Goal: Task Accomplishment & Management: Use online tool/utility

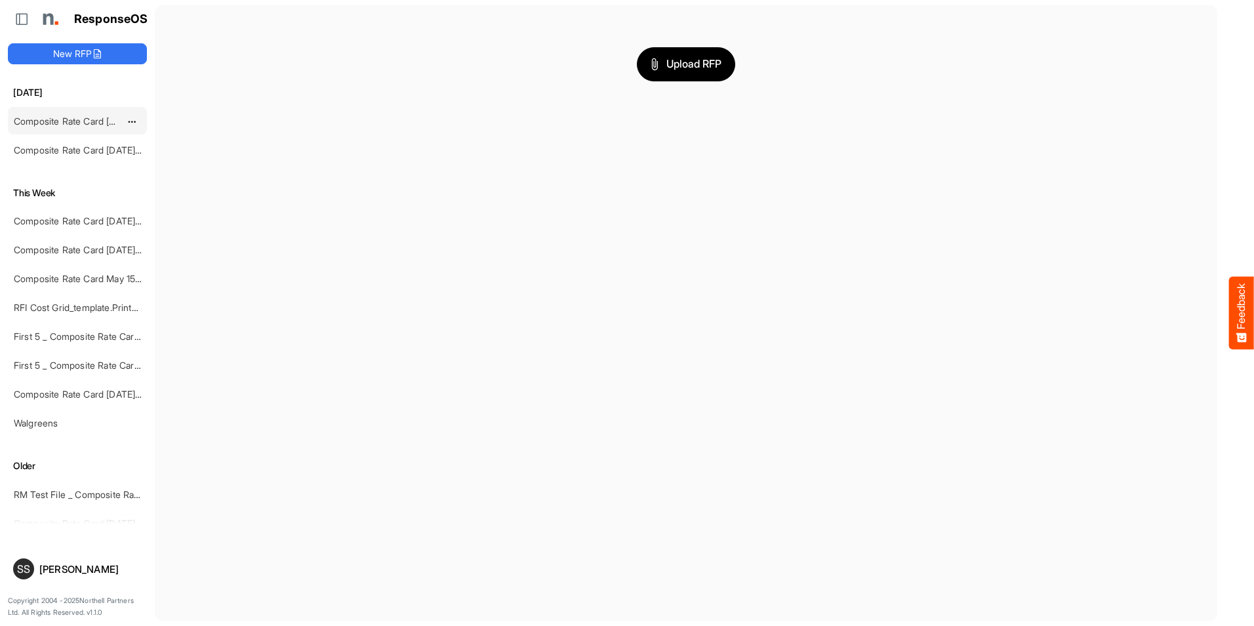
click at [83, 120] on link "Composite Rate Card [DATE] mapping test_deleted" at bounding box center [121, 120] width 214 height 11
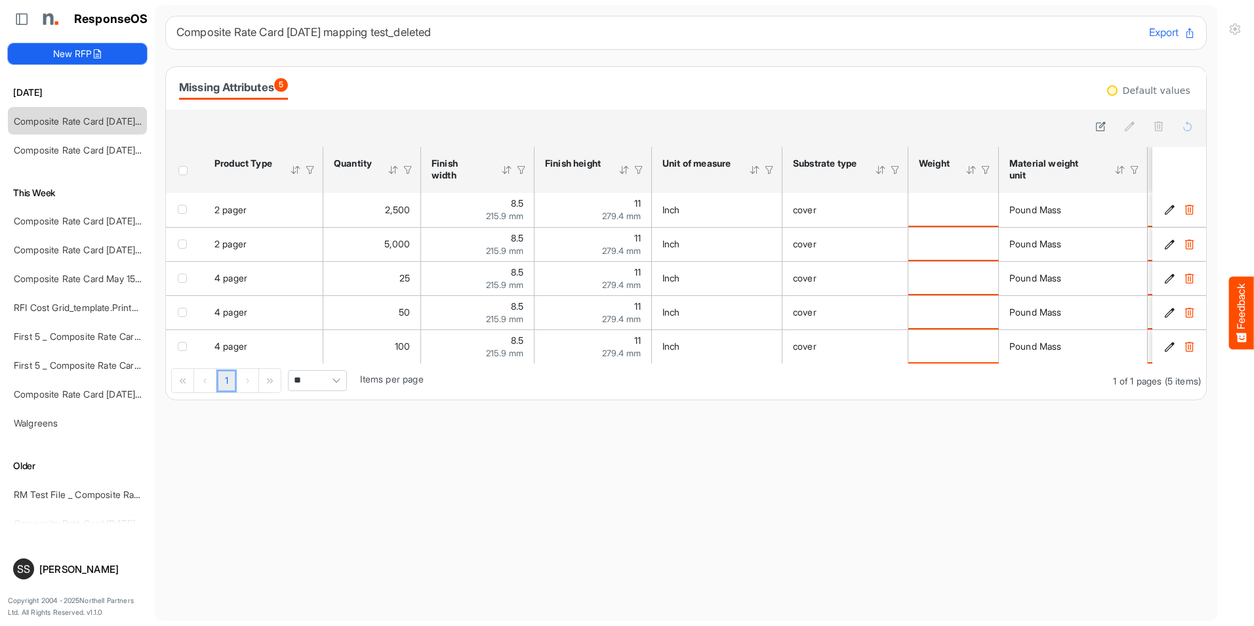
click at [95, 56] on icon at bounding box center [97, 54] width 10 height 10
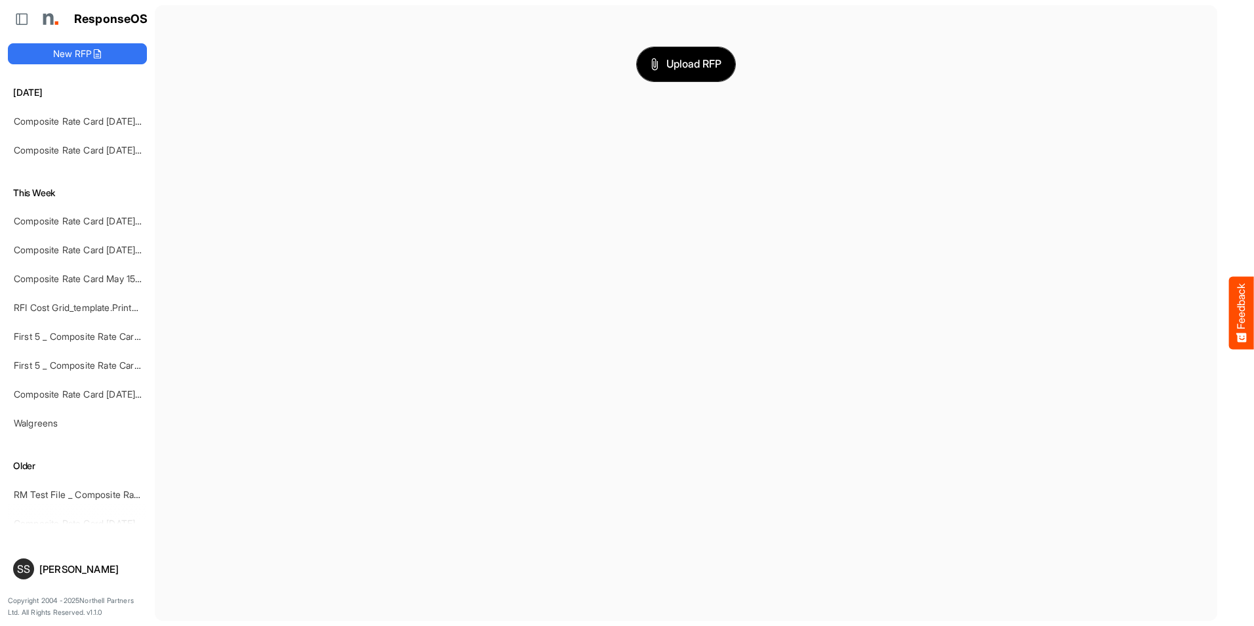
click at [652, 64] on icon "button" at bounding box center [655, 64] width 6 height 12
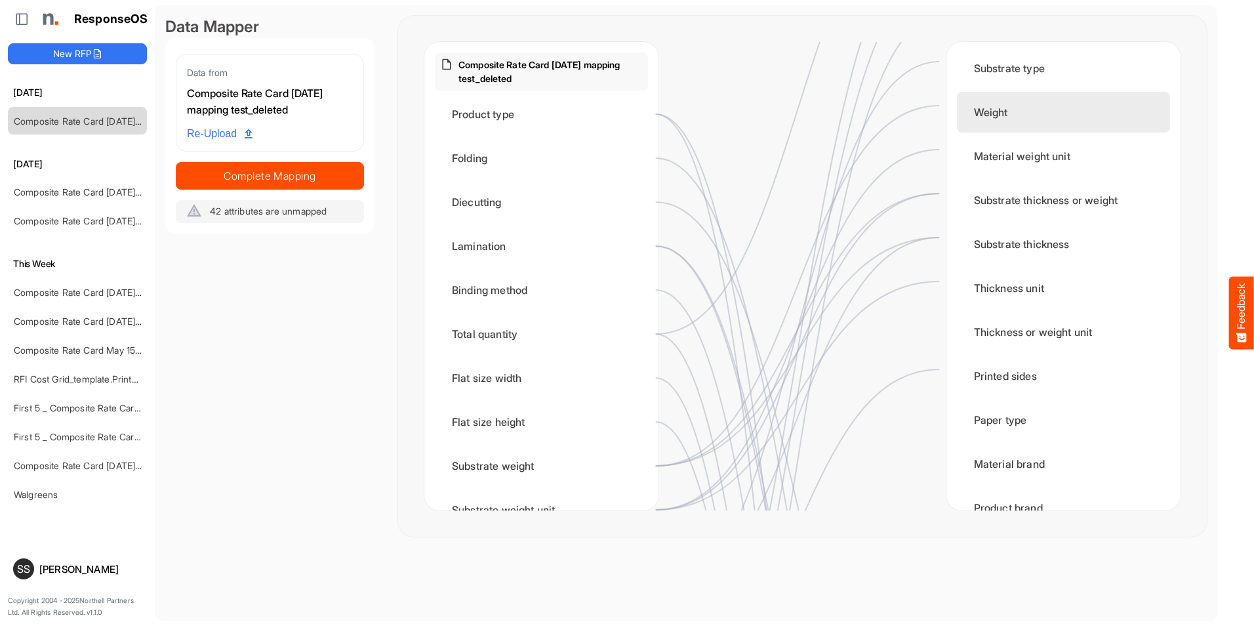
scroll to position [197, 0]
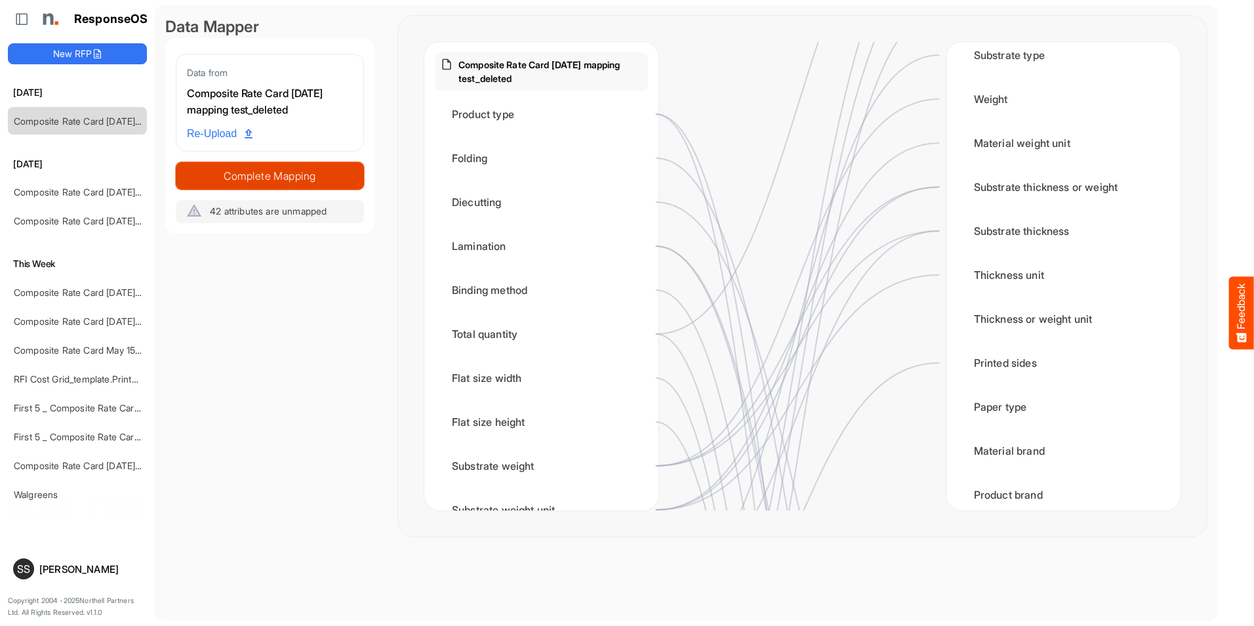
click at [302, 182] on span "Complete Mapping" at bounding box center [269, 176] width 187 height 18
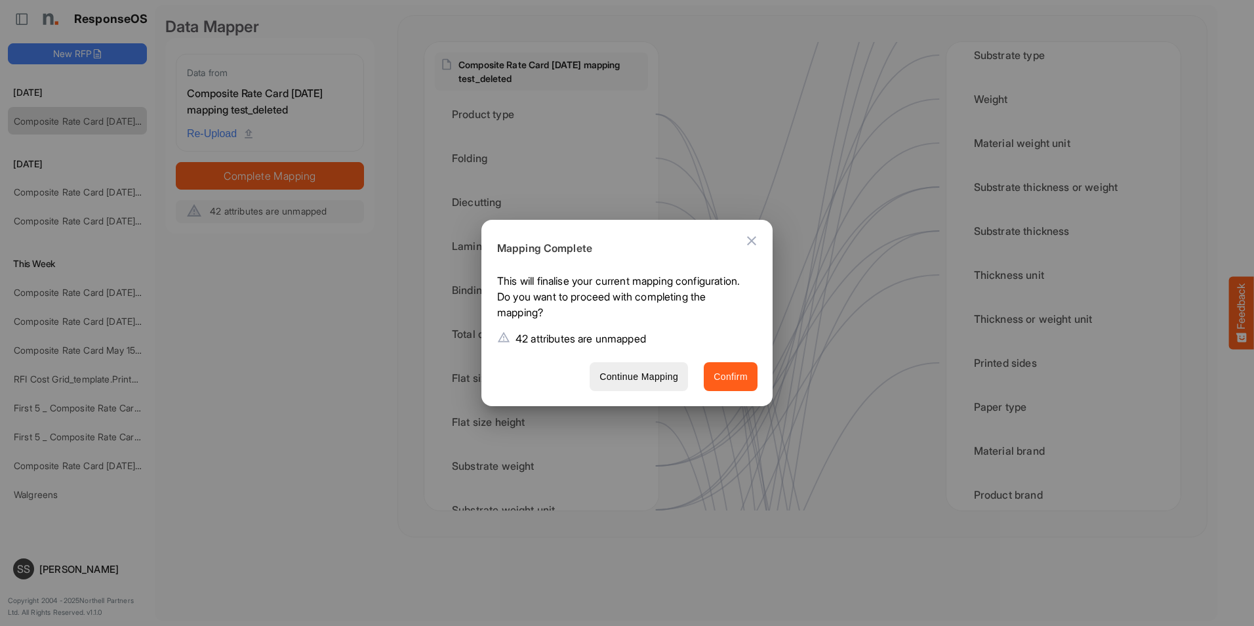
click at [723, 380] on span "Confirm" at bounding box center [731, 377] width 34 height 16
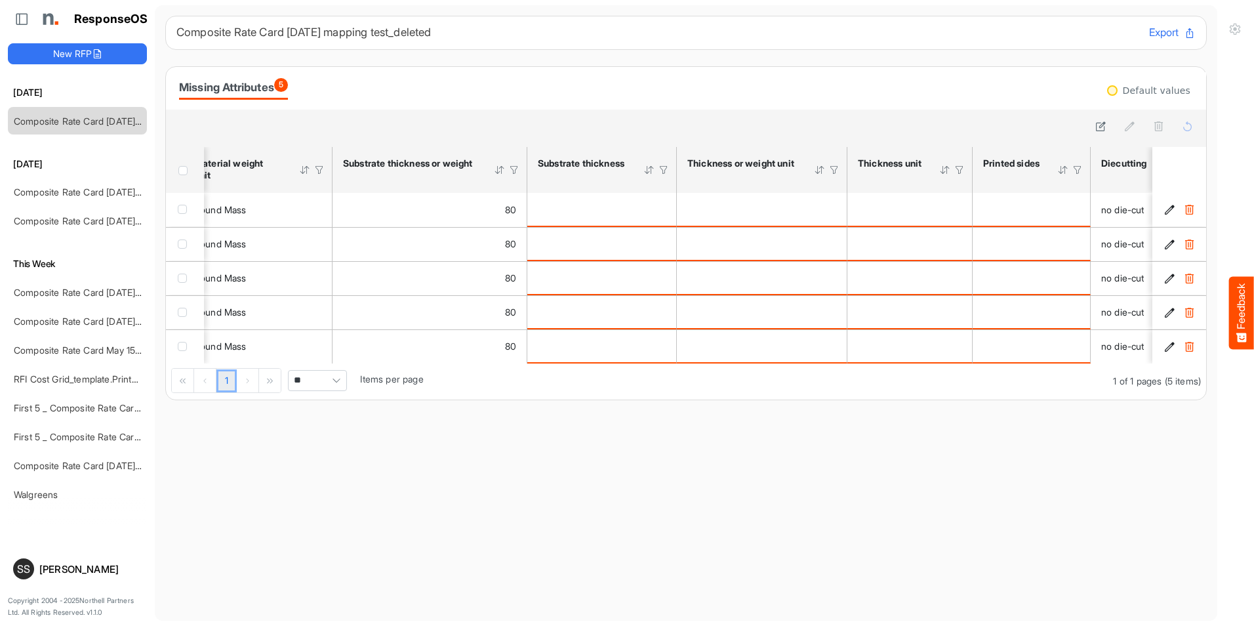
scroll to position [0, 804]
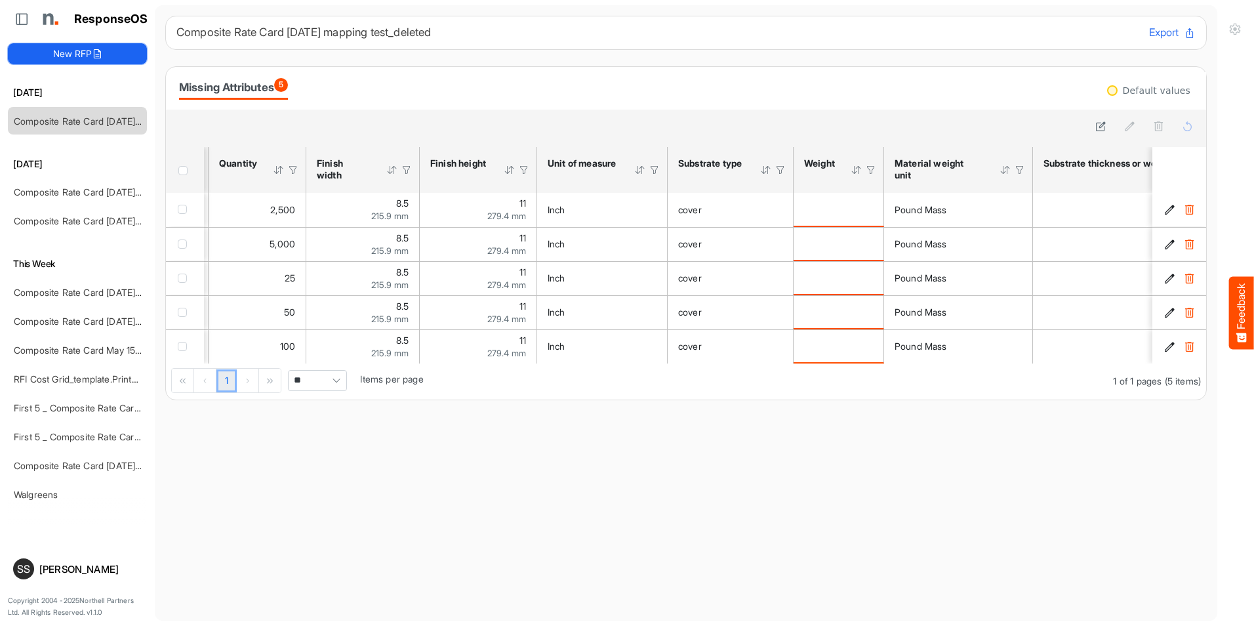
click at [108, 55] on button "New RFP" at bounding box center [77, 53] width 139 height 21
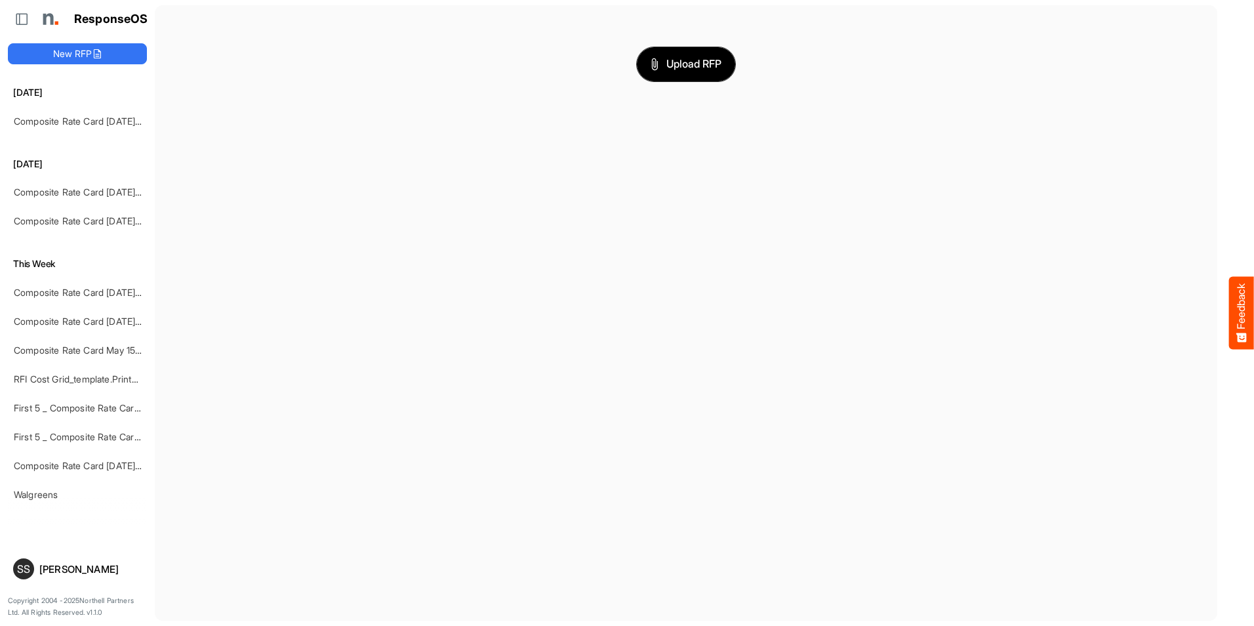
click at [672, 68] on span "Upload RFP" at bounding box center [686, 64] width 71 height 17
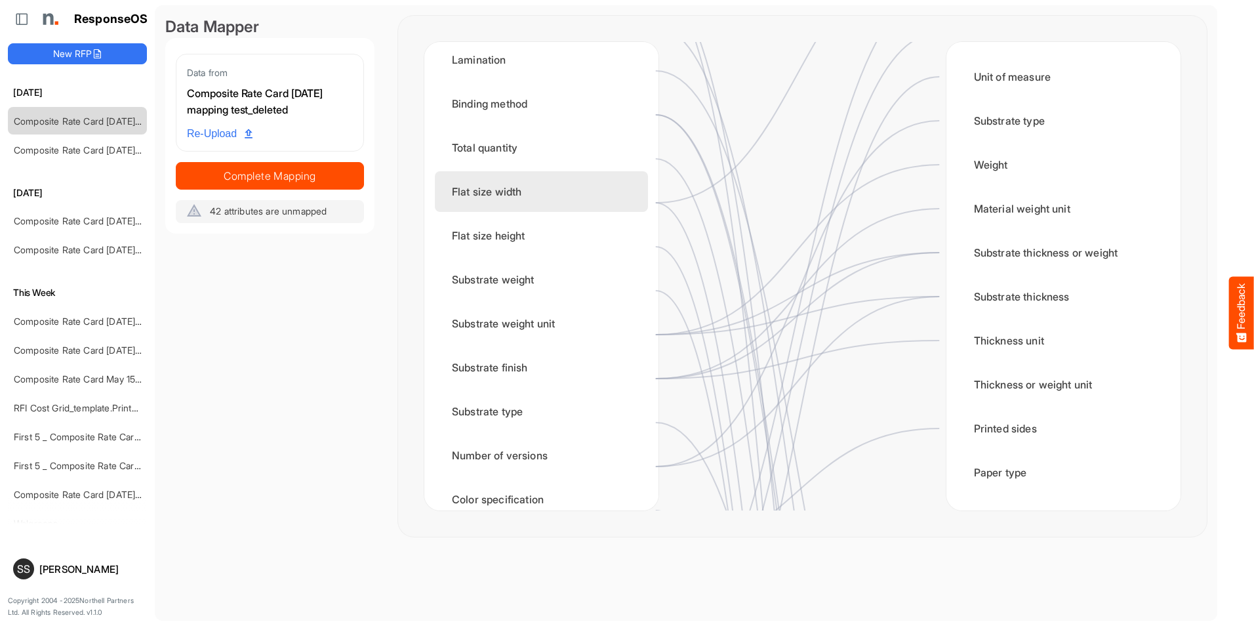
scroll to position [197, 0]
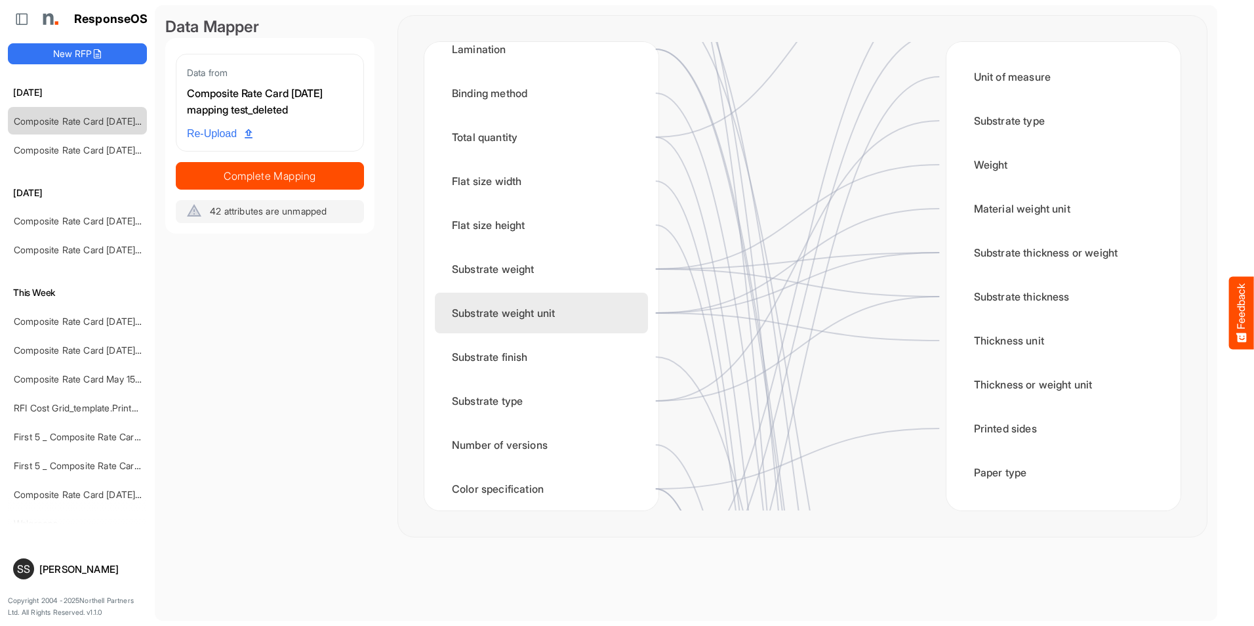
click at [627, 307] on div "Substrate weight unit" at bounding box center [541, 313] width 213 height 41
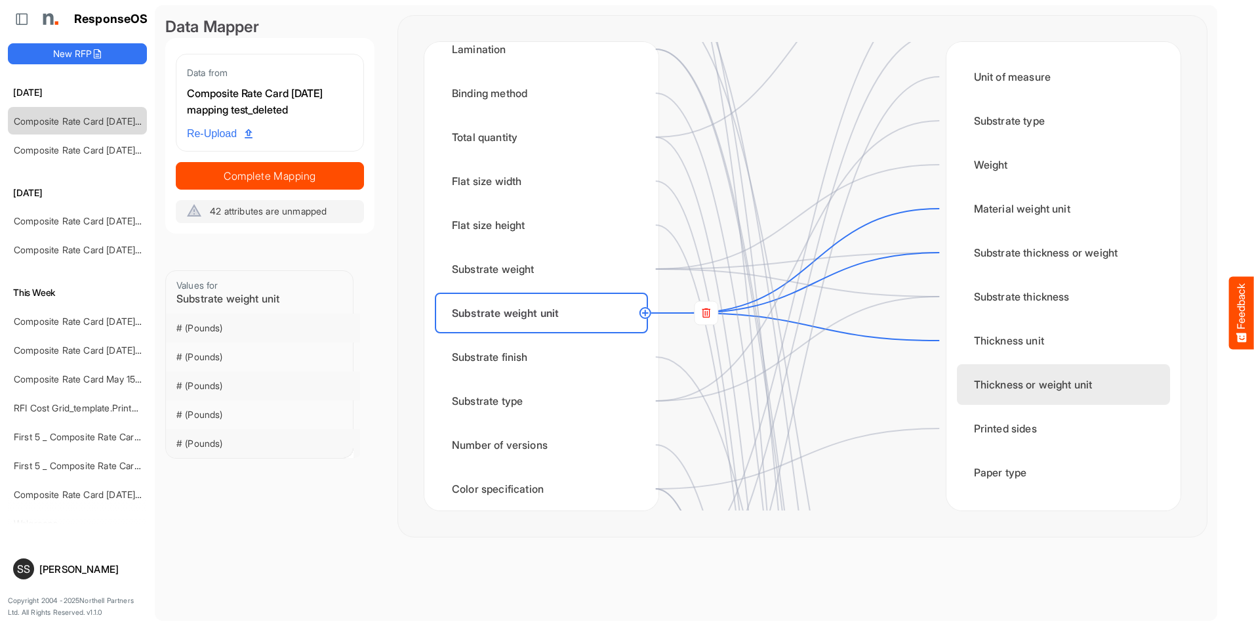
click at [998, 382] on div "Thickness or weight unit" at bounding box center [1063, 384] width 213 height 41
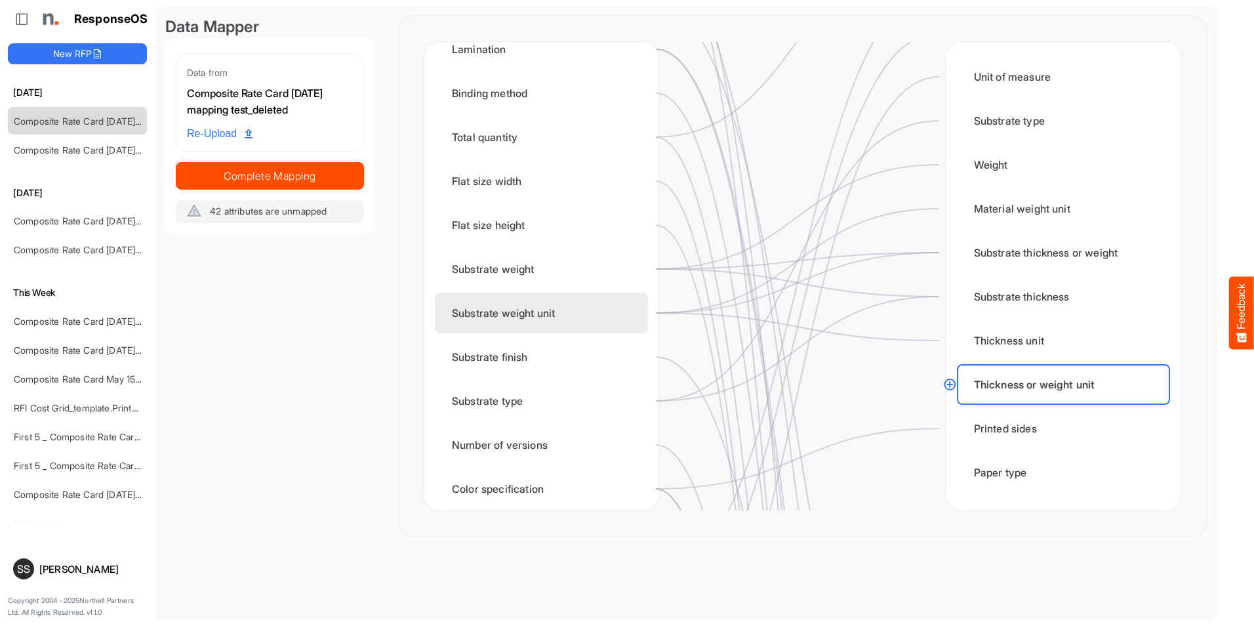
click at [554, 314] on div "Substrate weight unit" at bounding box center [541, 313] width 213 height 41
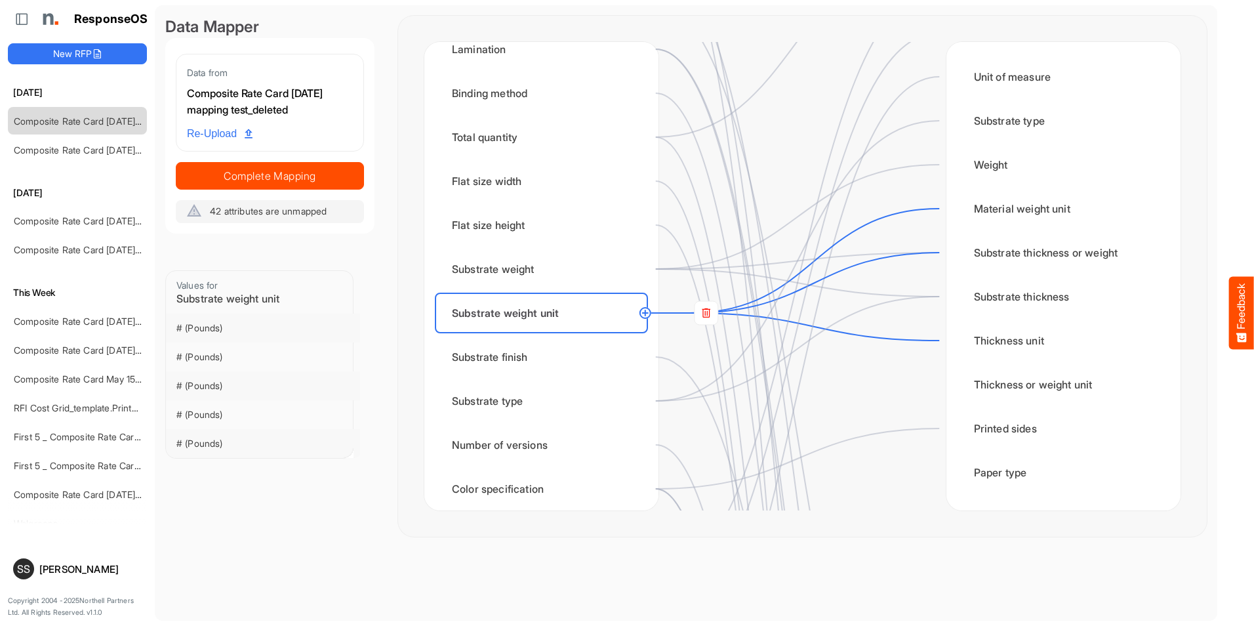
click at [642, 313] on circle at bounding box center [646, 313] width 16 height 16
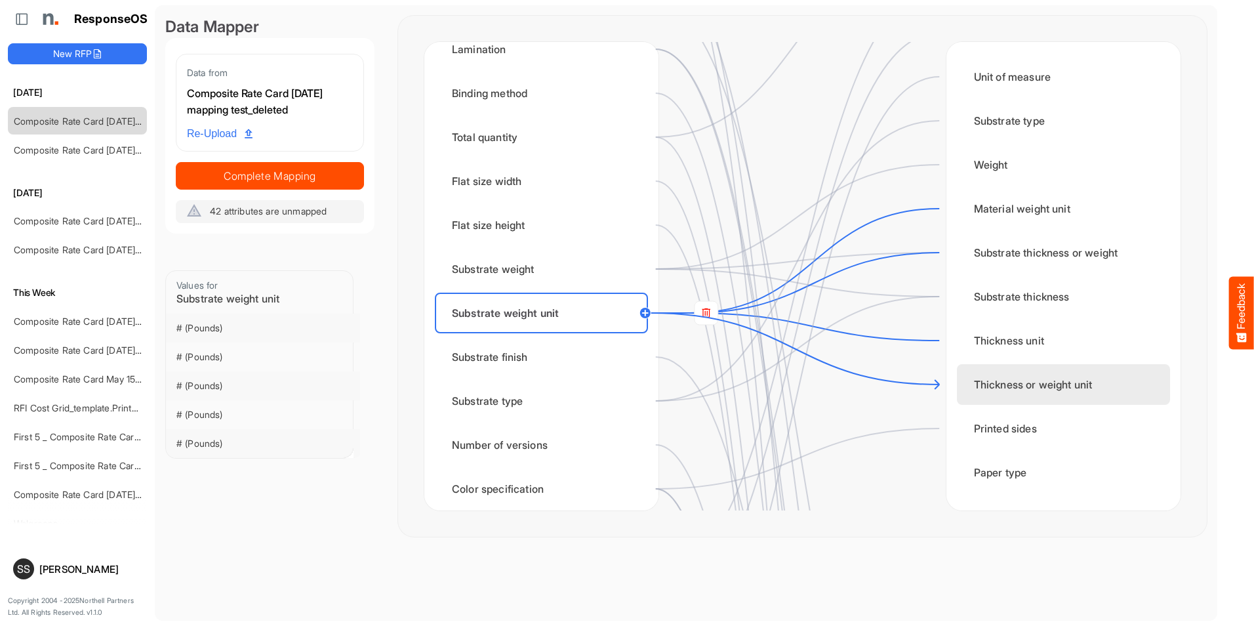
click at [994, 384] on div "Thickness or weight unit" at bounding box center [1063, 384] width 213 height 41
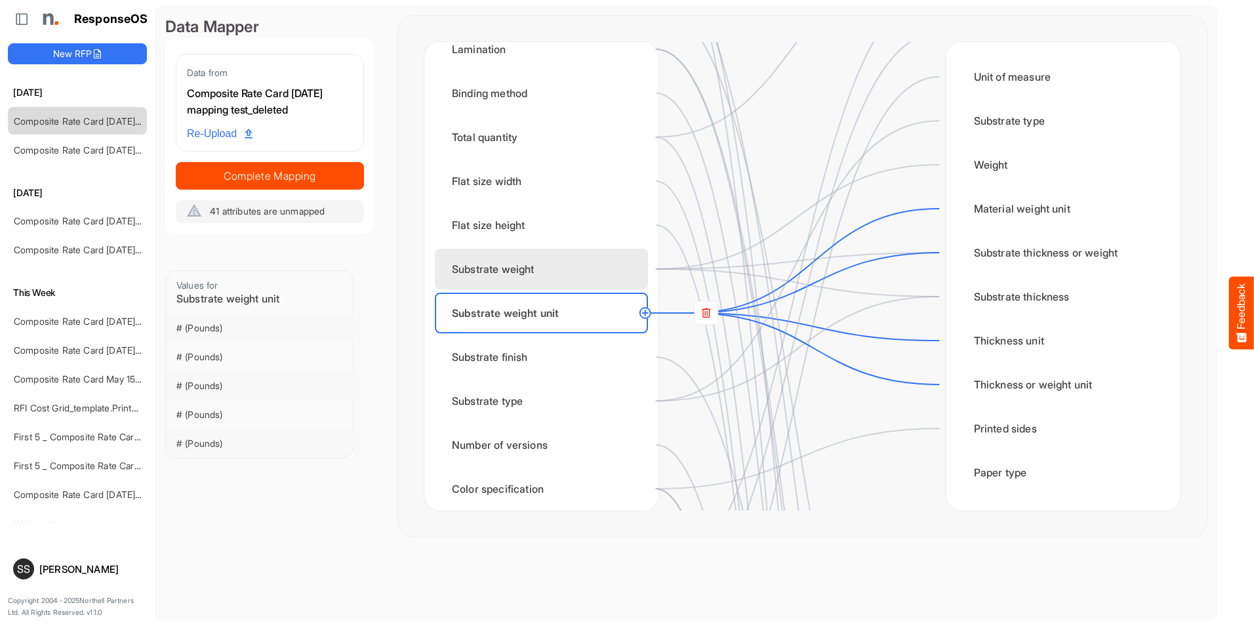
click at [598, 271] on div "Substrate weight" at bounding box center [541, 269] width 213 height 41
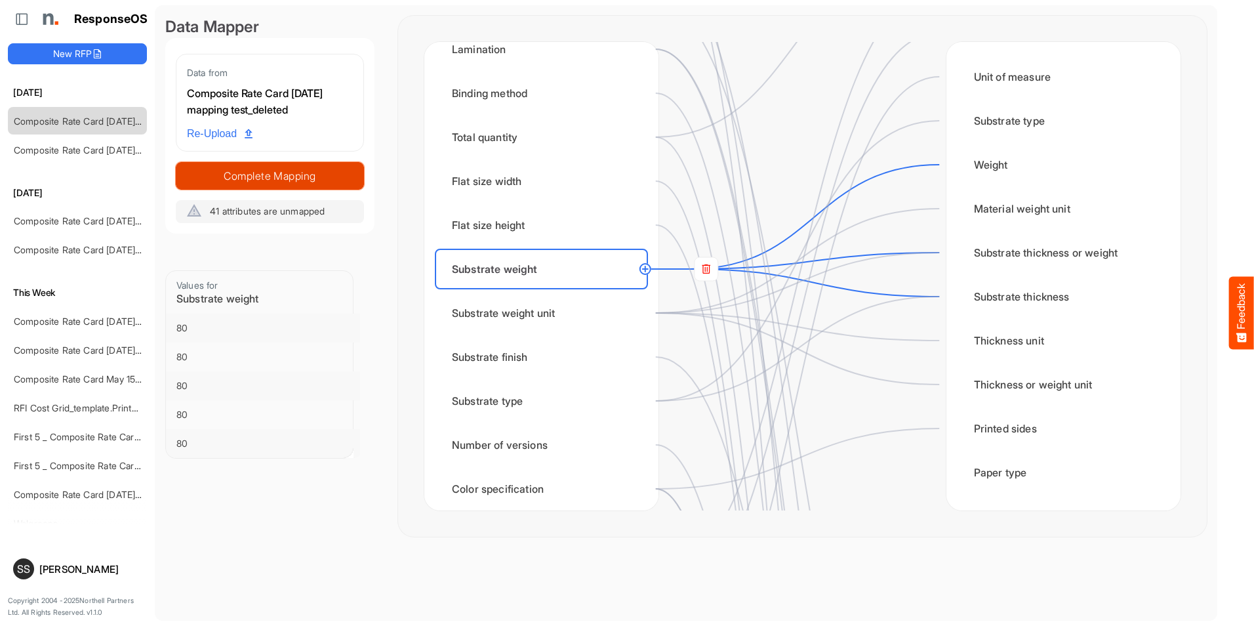
click at [332, 180] on span "Complete Mapping" at bounding box center [269, 176] width 187 height 18
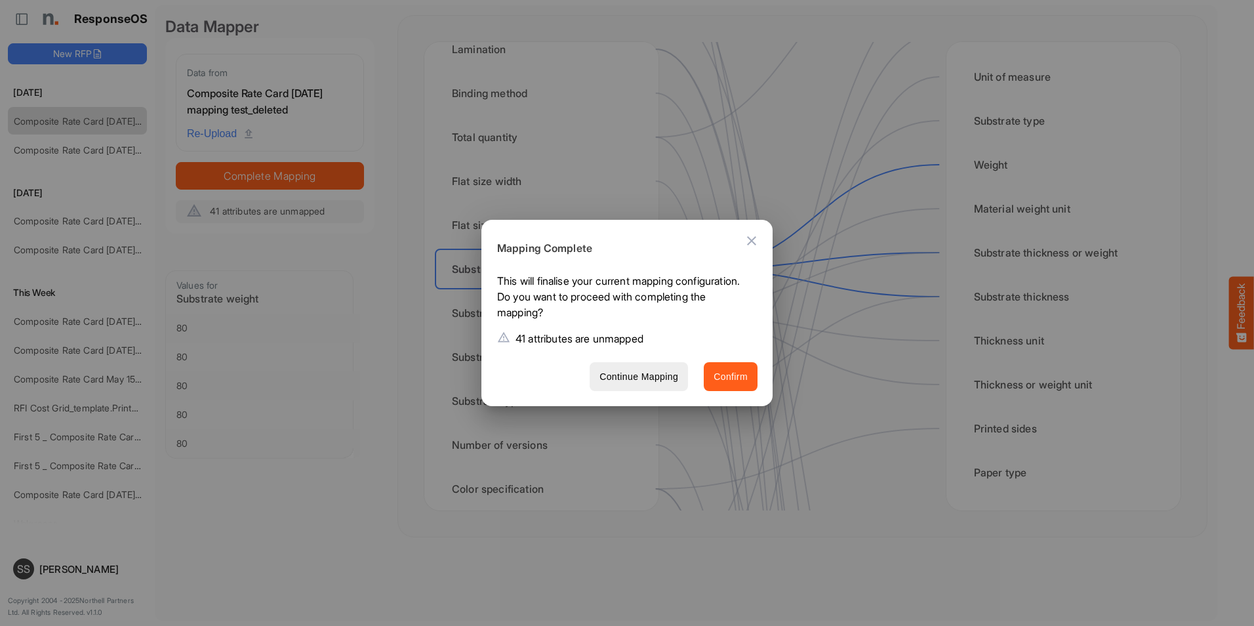
click at [722, 373] on span "Confirm" at bounding box center [731, 377] width 34 height 16
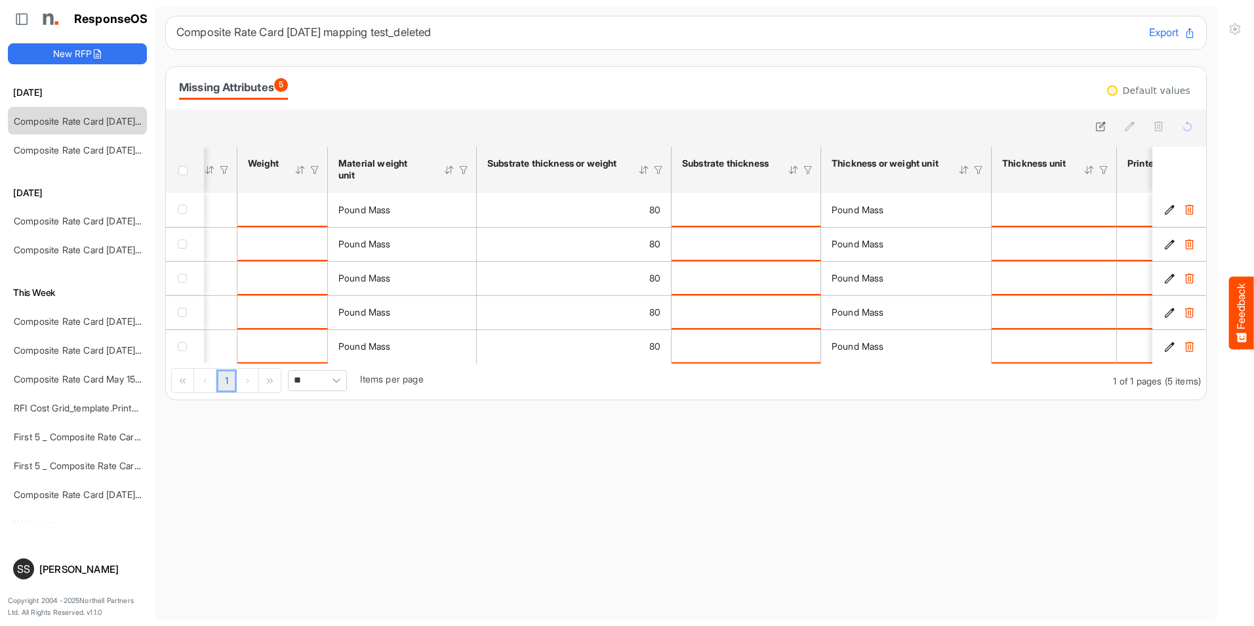
scroll to position [0, 689]
